Goal: Task Accomplishment & Management: Use online tool/utility

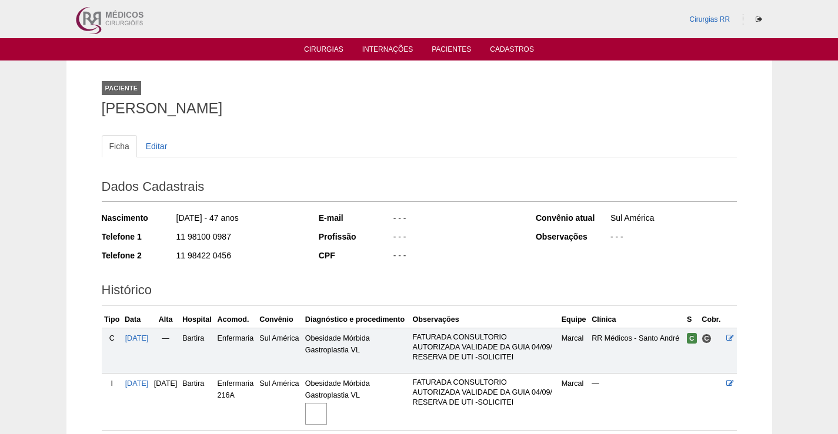
scroll to position [119, 0]
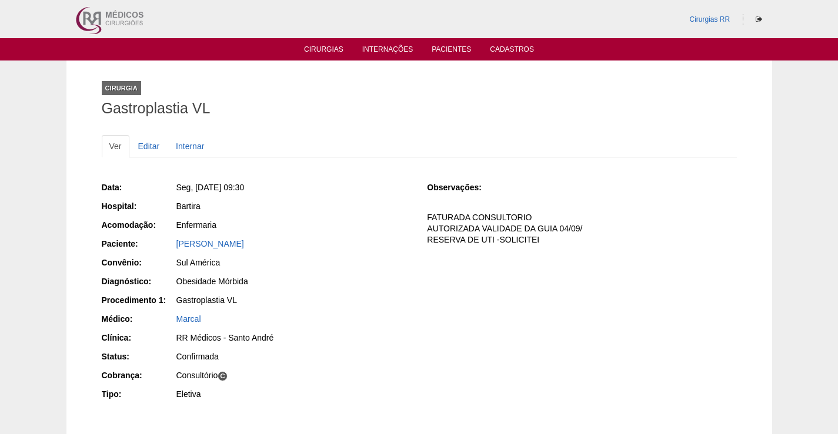
drag, startPoint x: 229, startPoint y: 239, endPoint x: 147, endPoint y: 259, distance: 84.1
click at [149, 252] on div "Paciente: Clayton de Moura" at bounding box center [256, 245] width 309 height 15
copy link "Clayton de Moura"
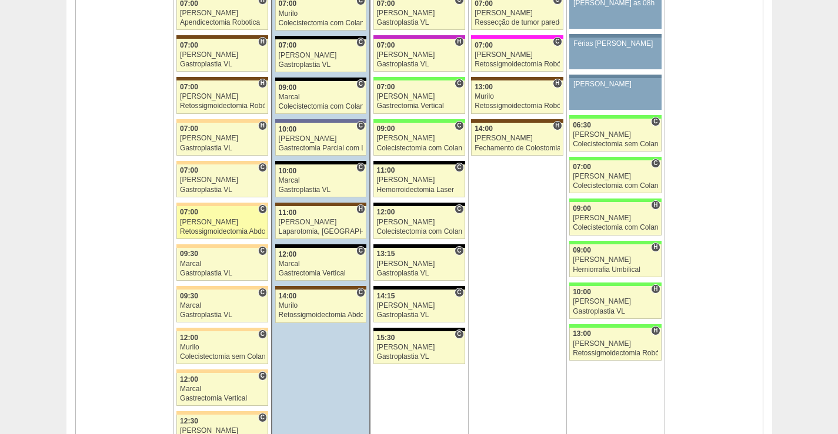
scroll to position [2763, 0]
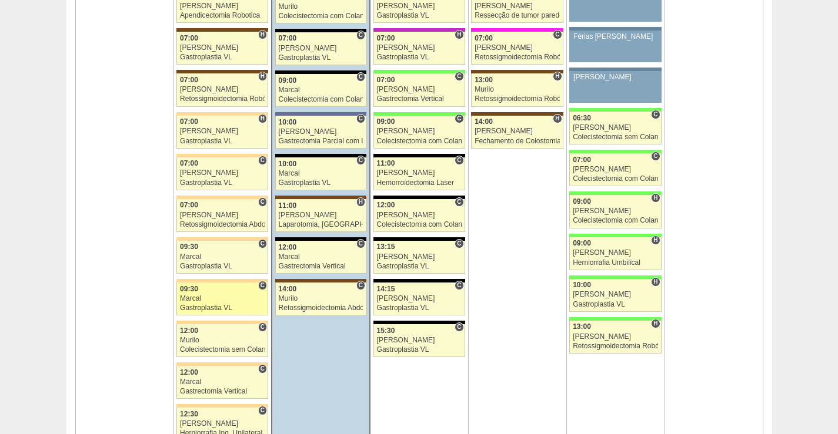
click at [223, 295] on div "Marcal" at bounding box center [222, 299] width 85 height 8
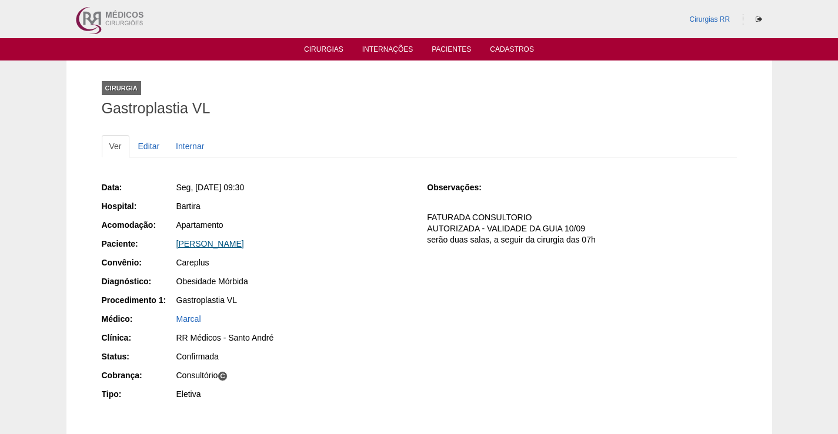
click at [217, 243] on link "[PERSON_NAME]" at bounding box center [210, 243] width 68 height 9
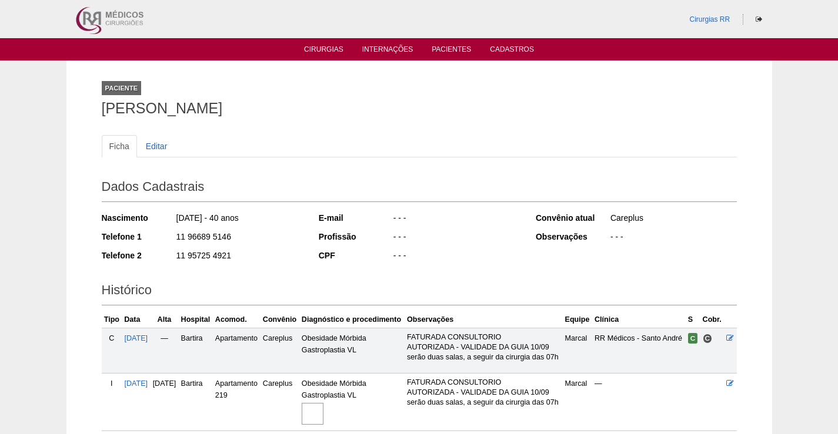
scroll to position [137, 0]
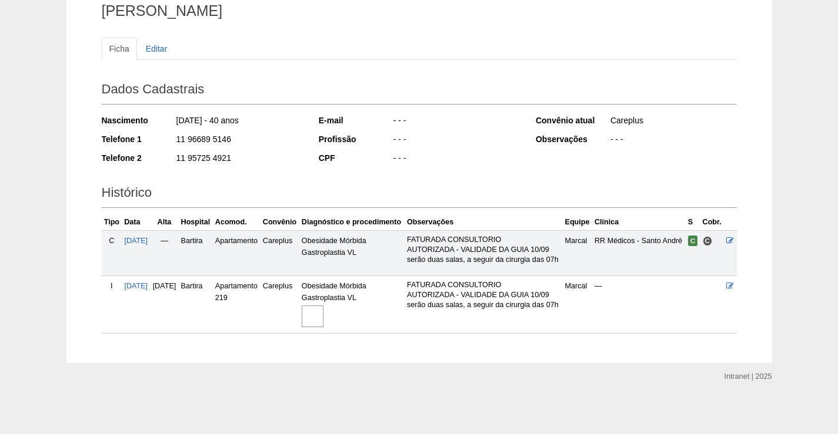
click at [323, 306] on img at bounding box center [313, 317] width 22 height 22
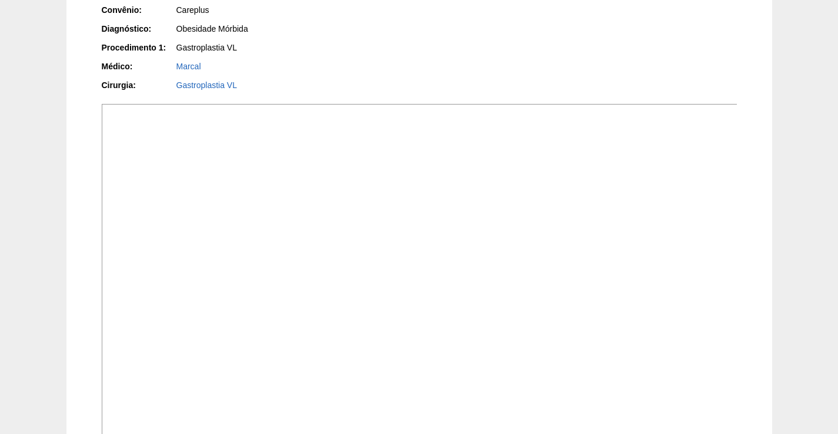
scroll to position [294, 0]
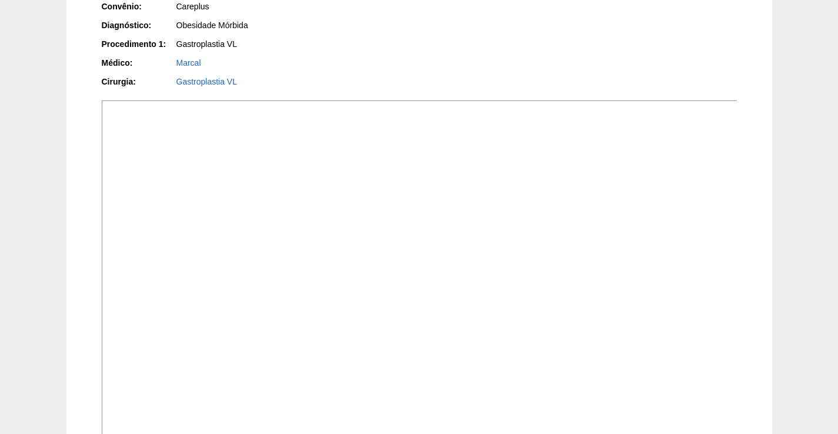
click at [538, 287] on img at bounding box center [420, 339] width 636 height 477
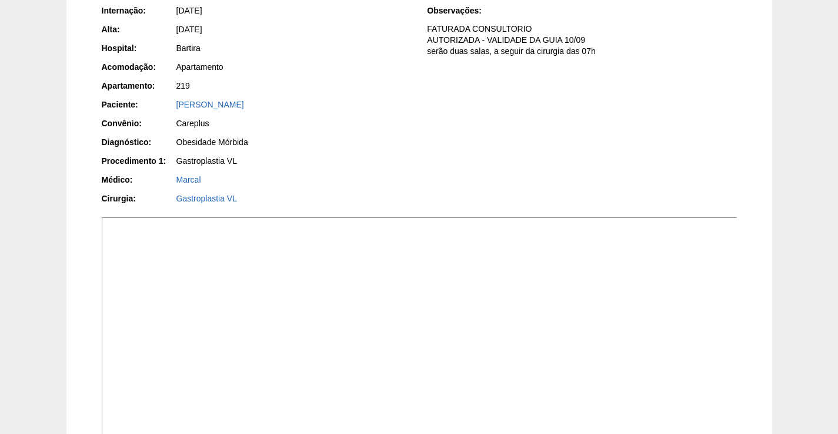
scroll to position [176, 0]
drag, startPoint x: 279, startPoint y: 105, endPoint x: 165, endPoint y: 109, distance: 114.7
click at [165, 109] on div "Paciente: Tatiana Alves Gonçalves" at bounding box center [256, 106] width 309 height 15
copy div "Paciente: Tatiana Alves Gonçalves"
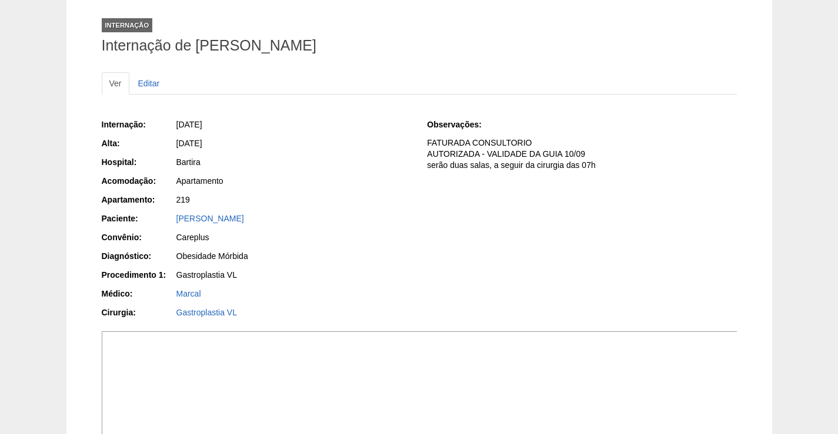
scroll to position [0, 0]
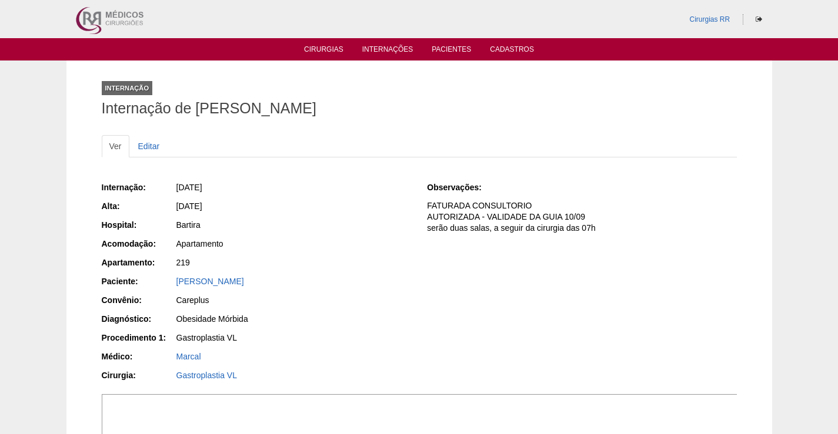
click at [289, 270] on div "219" at bounding box center [293, 264] width 236 height 15
drag, startPoint x: 249, startPoint y: 275, endPoint x: 164, endPoint y: 277, distance: 84.7
click at [164, 277] on div "Internação: 25/08/2025 Alta: 26/08/2025 Hospital: Bartira Acomodação: Apartamen…" at bounding box center [256, 283] width 309 height 211
click at [327, 262] on div "219" at bounding box center [293, 263] width 235 height 12
drag, startPoint x: 285, startPoint y: 283, endPoint x: 155, endPoint y: 279, distance: 129.4
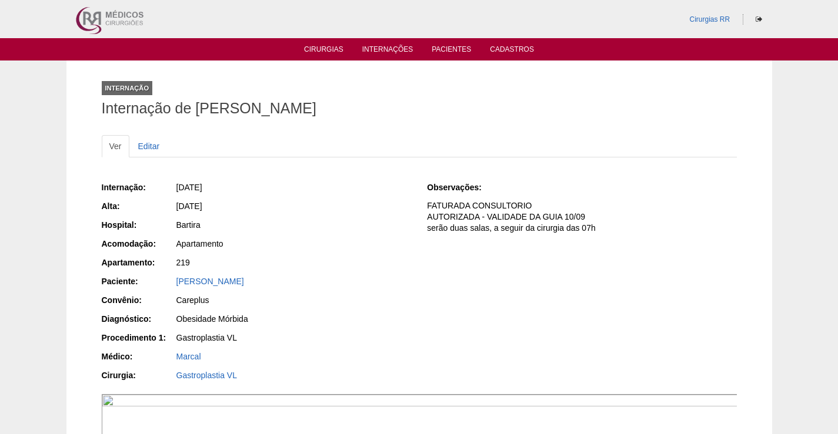
click at [155, 279] on div "Paciente: Tatiana Alves Gonçalves" at bounding box center [256, 283] width 309 height 15
copy div "Paciente: Tatiana Alves Gonçalves"
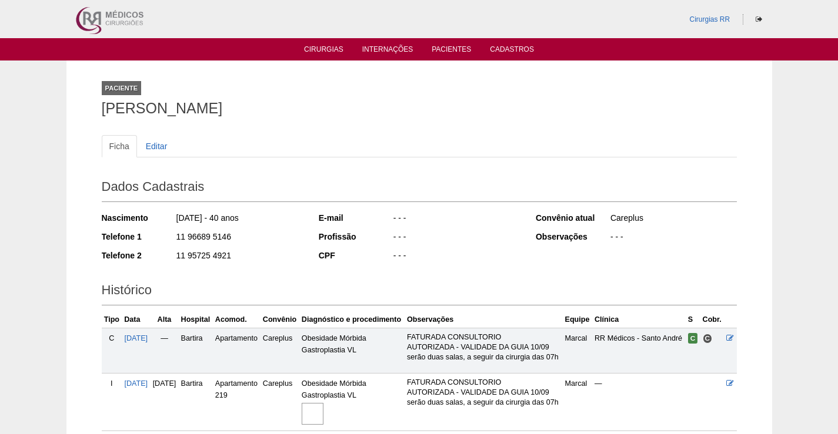
scroll to position [137, 0]
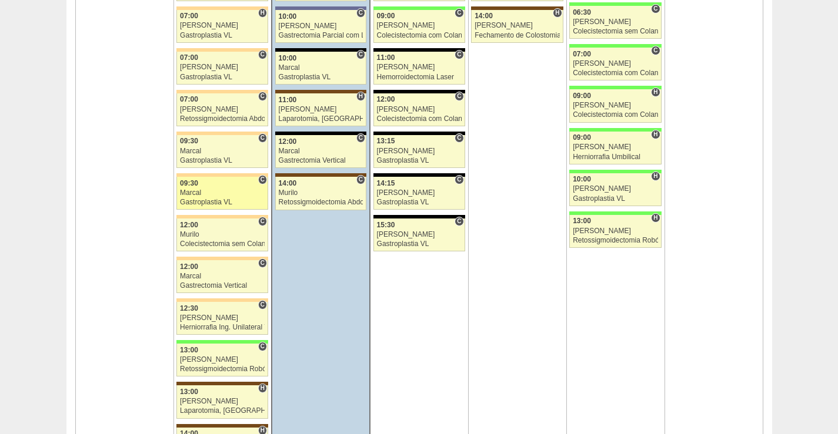
scroll to position [2880, 0]
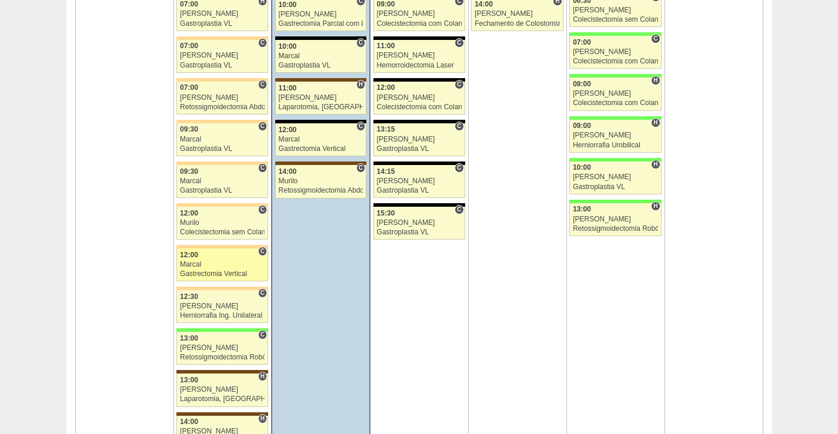
click at [230, 260] on link "88024 Marcal C 12:00 Marcal Gastrectomia Vertical Hospital Bartira RR Médicos -…" at bounding box center [222, 265] width 92 height 33
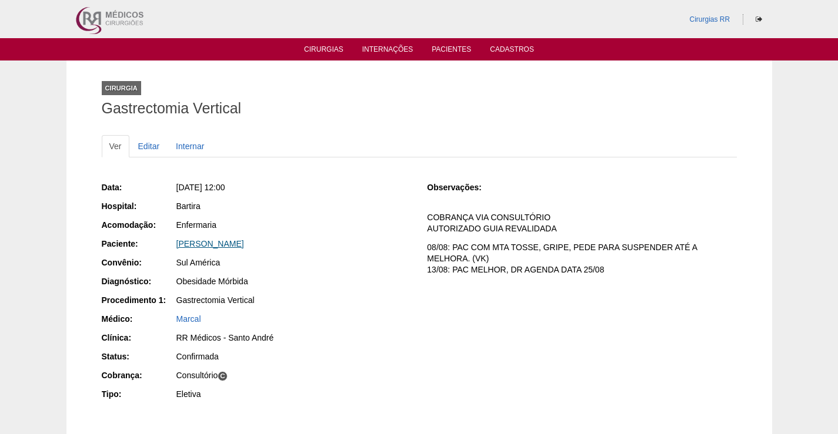
drag, startPoint x: 257, startPoint y: 242, endPoint x: 267, endPoint y: 243, distance: 9.5
click at [244, 243] on link "[PERSON_NAME]" at bounding box center [210, 243] width 68 height 9
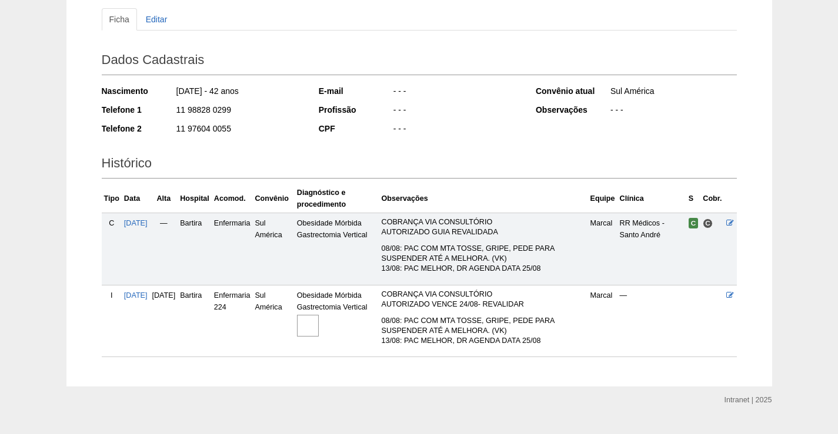
scroll to position [150, 0]
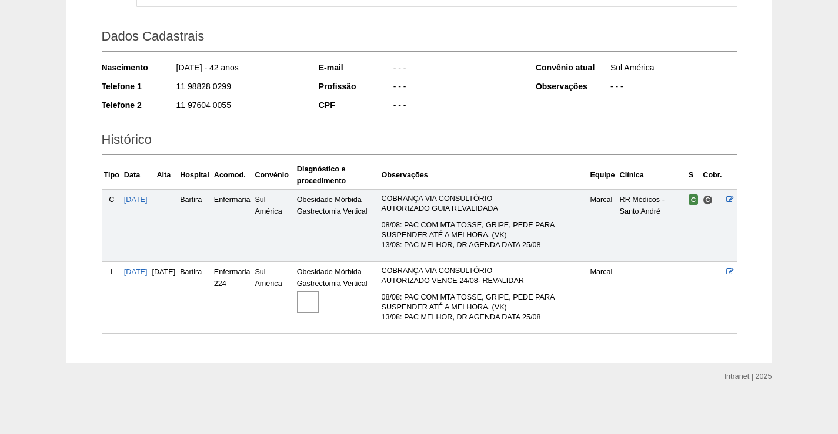
click at [319, 300] on img at bounding box center [308, 303] width 22 height 22
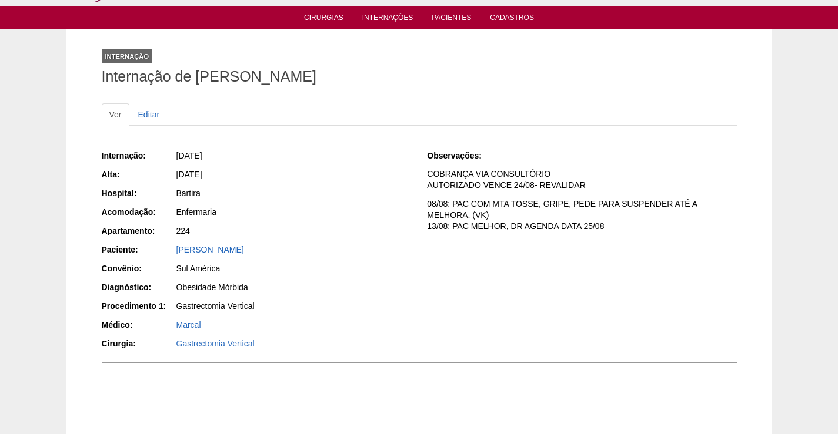
scroll to position [235, 0]
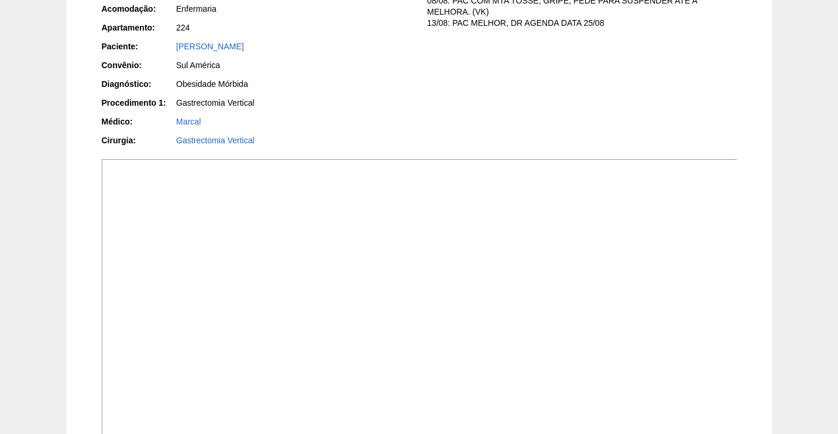
drag, startPoint x: 655, startPoint y: 341, endPoint x: 665, endPoint y: 345, distance: 10.8
click at [655, 342] on img at bounding box center [420, 397] width 636 height 477
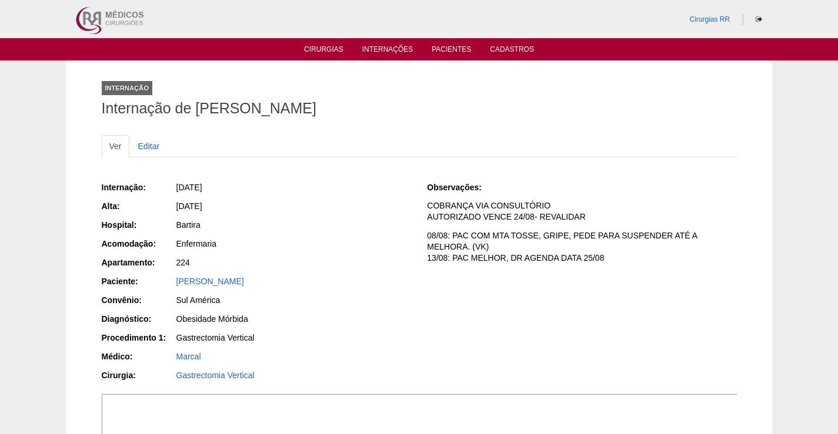
drag, startPoint x: 313, startPoint y: 283, endPoint x: 163, endPoint y: 287, distance: 150.5
click at [163, 287] on div "Paciente: [PERSON_NAME]" at bounding box center [256, 283] width 309 height 15
copy link "[PERSON_NAME]"
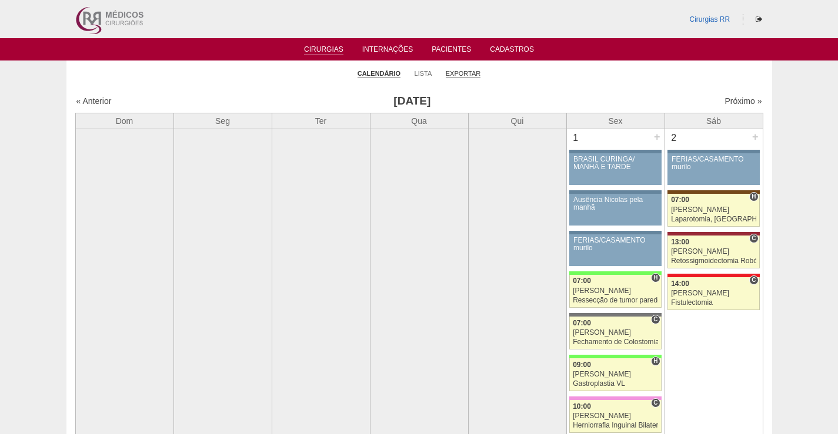
click at [471, 74] on link "Exportar" at bounding box center [463, 73] width 35 height 9
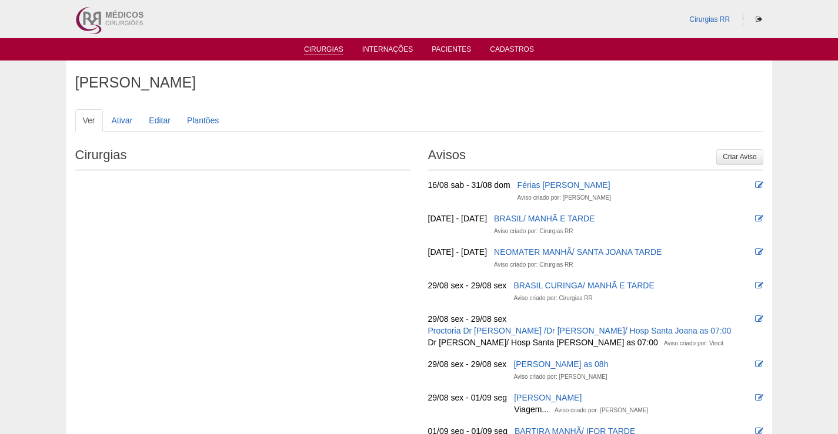
click at [317, 52] on link "Cirurgias" at bounding box center [323, 50] width 39 height 10
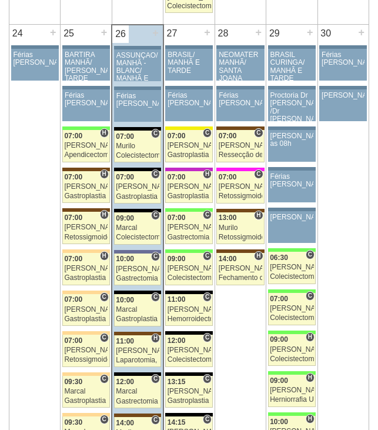
scroll to position [2586, 0]
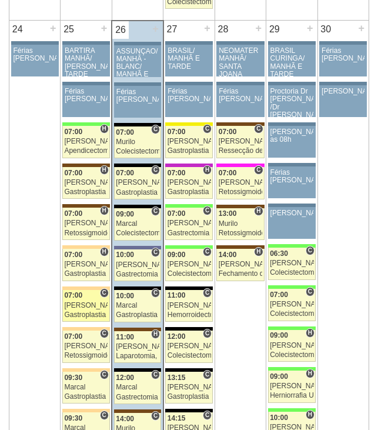
click at [89, 302] on div "[PERSON_NAME]" at bounding box center [85, 306] width 43 height 8
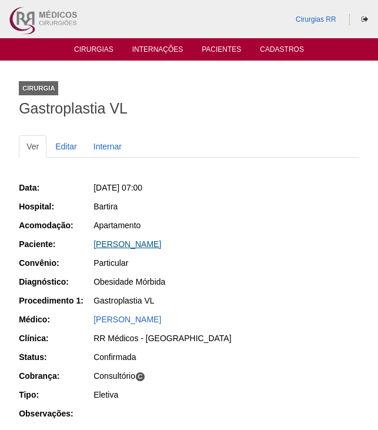
click at [161, 247] on link "ANA PAULA SILVA PEREIRA" at bounding box center [127, 243] width 68 height 9
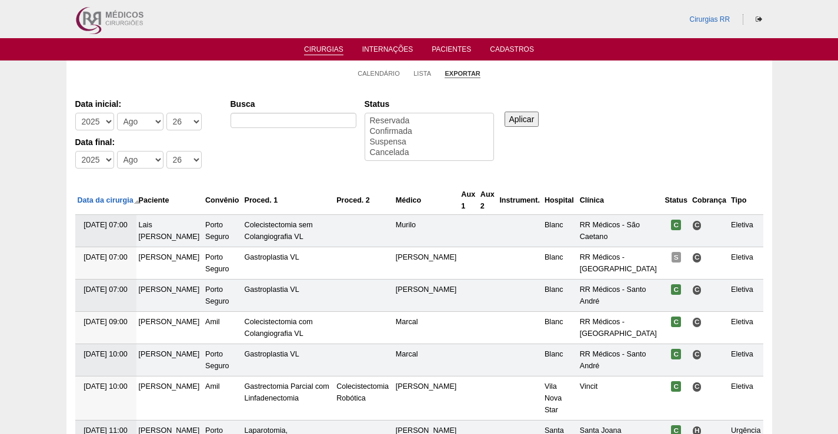
select select
click at [189, 121] on select "-Dia 1 2 3 4 5 6 7 8 9 10 11 12 13 14 15 16 17 18 19 20 21 22 23 24 25 26 27 28…" at bounding box center [183, 122] width 35 height 18
select select "25"
click at [166, 113] on select "-Dia 1 2 3 4 5 6 7 8 9 10 11 12 13 14 15 16 17 18 19 20 21 22 23 24 25 26 27 28…" at bounding box center [183, 122] width 35 height 18
click at [189, 160] on select "-Dia 1 2 3 4 5 6 7 8 9 10 11 12 13 14 15 16 17 18 19 20 21 22 23 24 25 26 27 28…" at bounding box center [183, 160] width 35 height 18
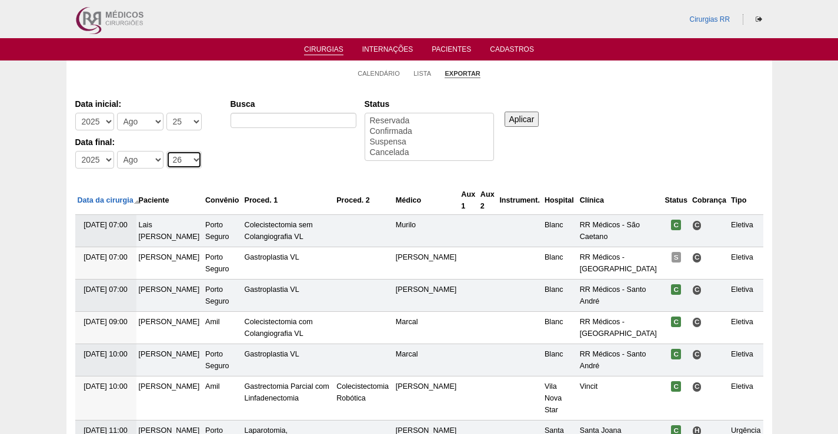
select select "25"
click at [166, 151] on select "-Dia 1 2 3 4 5 6 7 8 9 10 11 12 13 14 15 16 17 18 19 20 21 22 23 24 25 26 27 28…" at bounding box center [183, 160] width 35 height 18
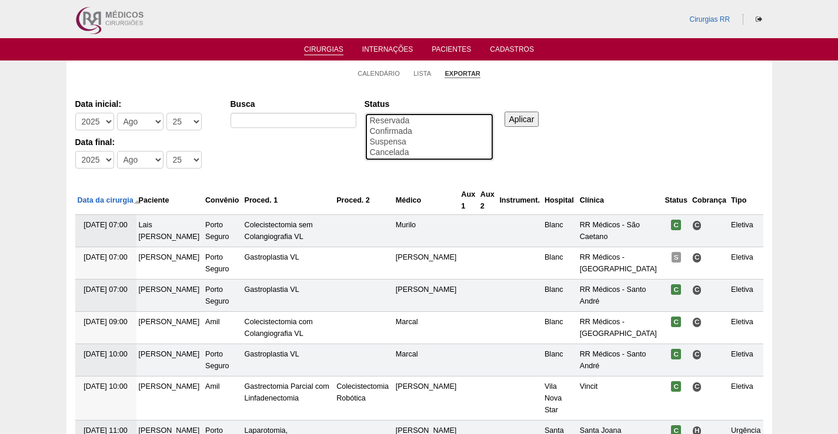
select select "conf"
click at [404, 132] on option "Confirmada" at bounding box center [429, 131] width 121 height 11
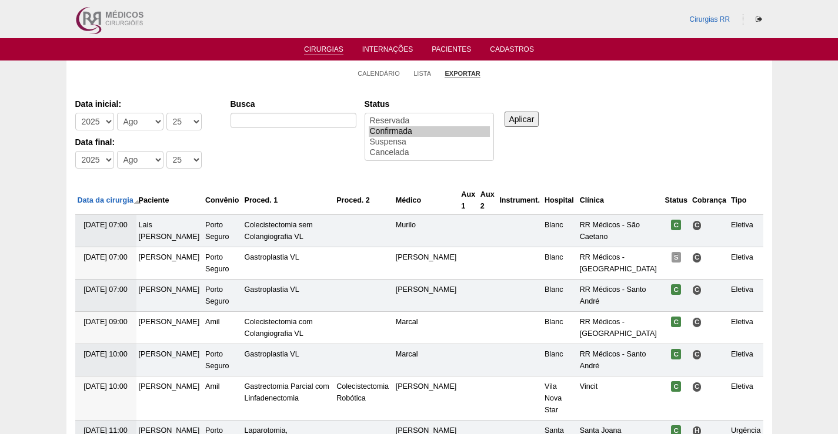
click at [521, 121] on input "Aplicar" at bounding box center [521, 119] width 35 height 15
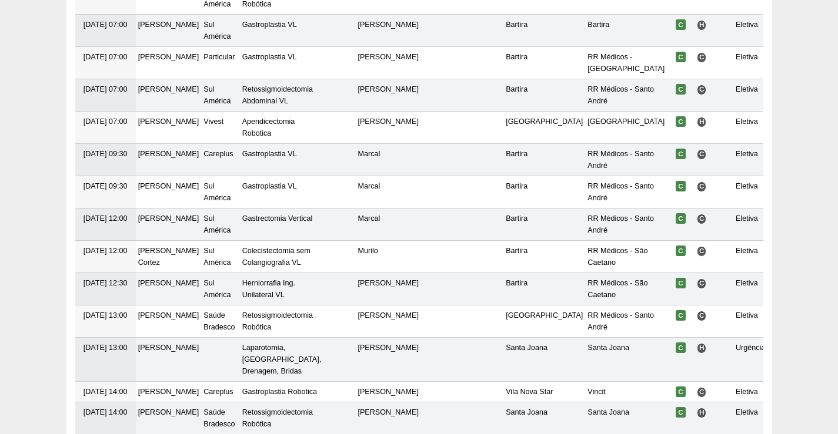
scroll to position [404, 0]
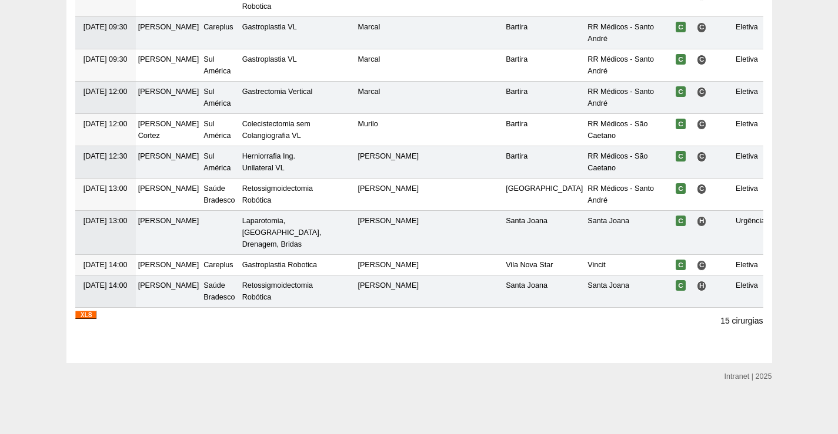
click at [93, 316] on img at bounding box center [85, 315] width 21 height 8
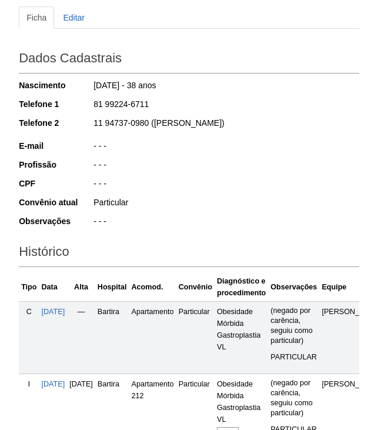
scroll to position [270, 0]
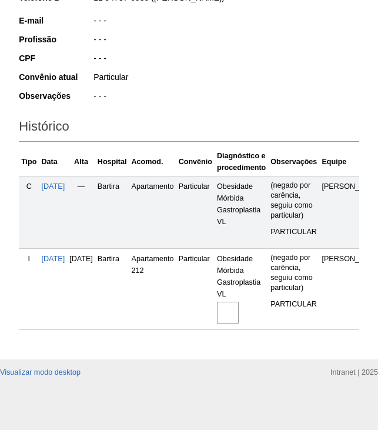
click at [239, 302] on img at bounding box center [228, 313] width 22 height 22
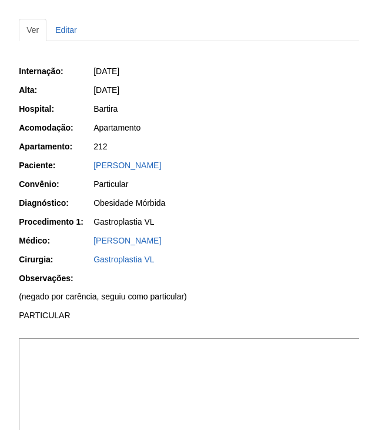
scroll to position [235, 0]
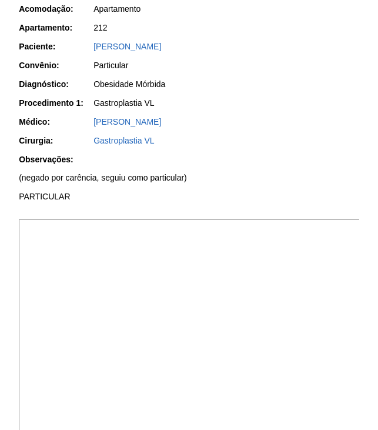
click at [255, 267] on img at bounding box center [190, 347] width 342 height 256
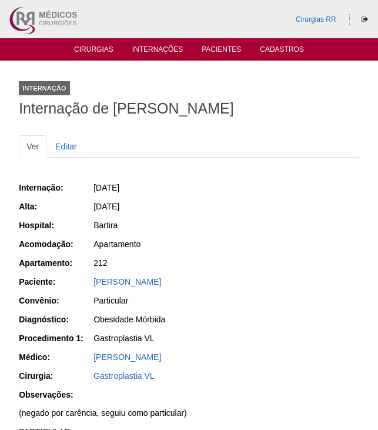
scroll to position [235, 0]
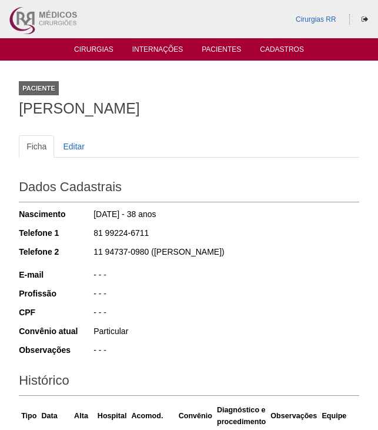
scroll to position [269, 0]
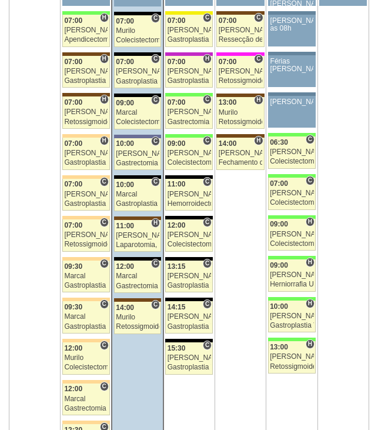
scroll to position [2704, 0]
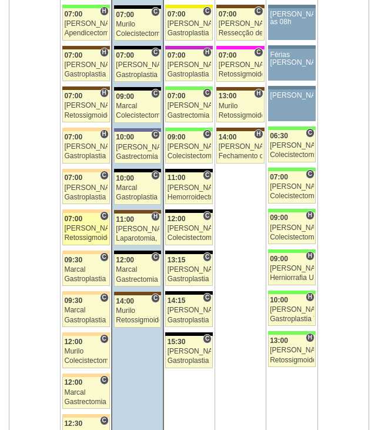
click at [96, 221] on div "07:00" at bounding box center [85, 219] width 43 height 8
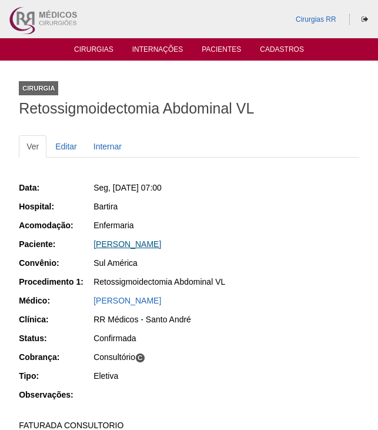
click at [161, 245] on link "KELLI DANIELA DA SILVA" at bounding box center [127, 243] width 68 height 9
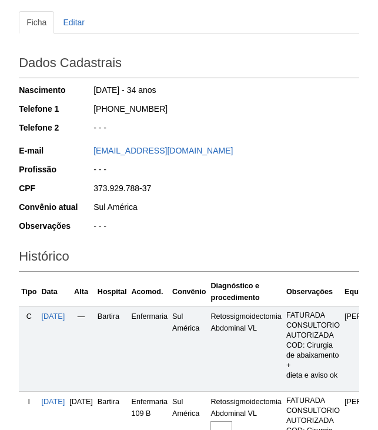
scroll to position [280, 0]
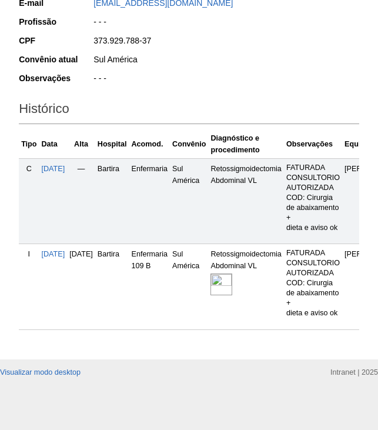
click at [232, 274] on img at bounding box center [221, 284] width 22 height 22
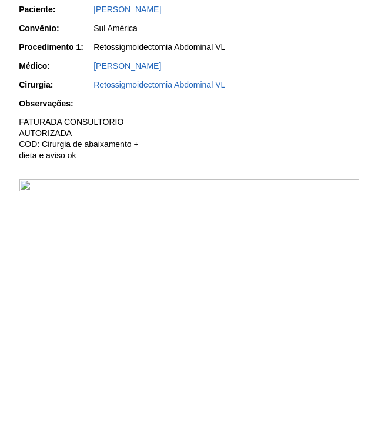
scroll to position [294, 0]
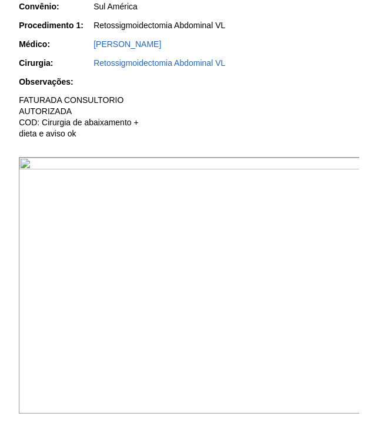
click at [321, 313] on img at bounding box center [190, 285] width 342 height 256
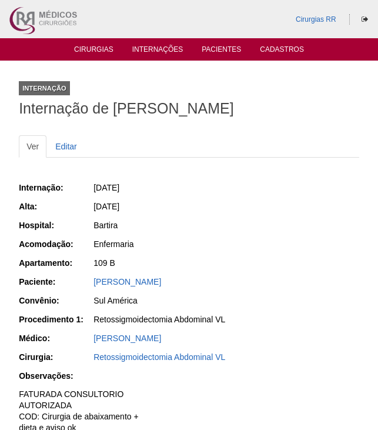
scroll to position [294, 0]
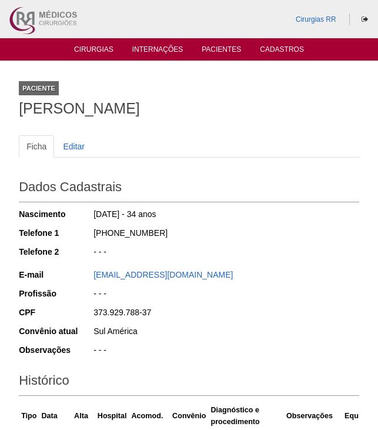
scroll to position [280, 0]
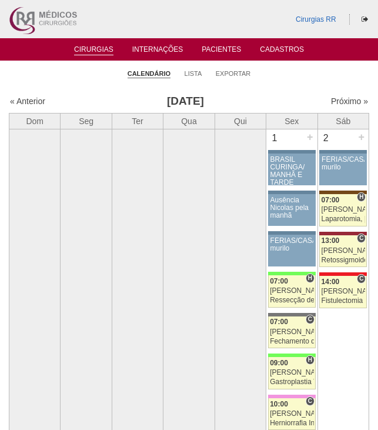
scroll to position [2704, 0]
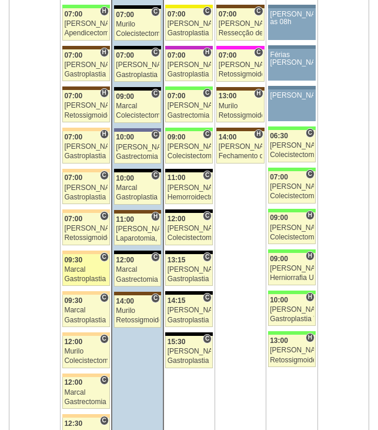
drag, startPoint x: 93, startPoint y: 262, endPoint x: 104, endPoint y: 258, distance: 11.2
click at [94, 262] on div "09:30" at bounding box center [85, 260] width 43 height 8
